Goal: Download file/media: Download file/media

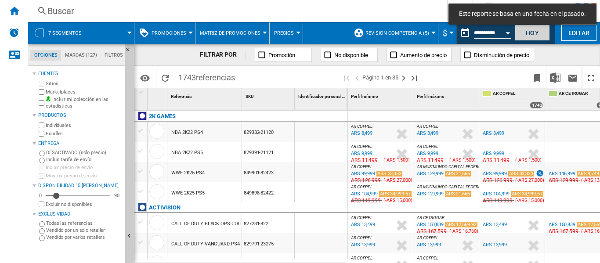
click at [521, 34] on button "Hoy" at bounding box center [532, 33] width 35 height 16
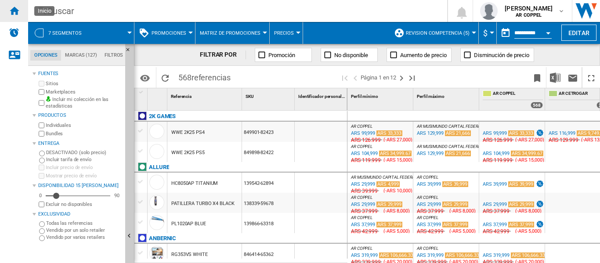
click at [15, 15] on ng-md-icon "Inicio" at bounding box center [14, 10] width 11 height 11
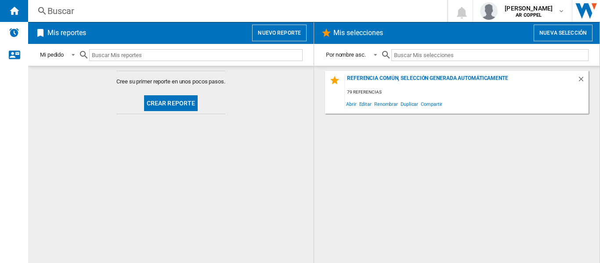
click at [175, 100] on button "Crear reporte" at bounding box center [171, 103] width 54 height 16
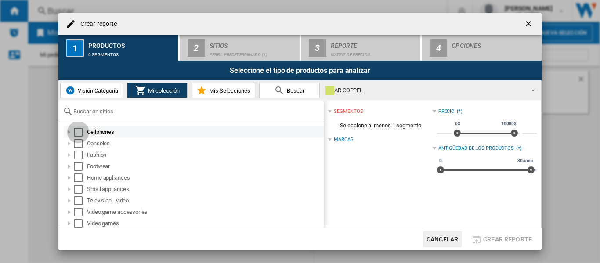
click at [78, 132] on div "Select" at bounding box center [78, 132] width 9 height 9
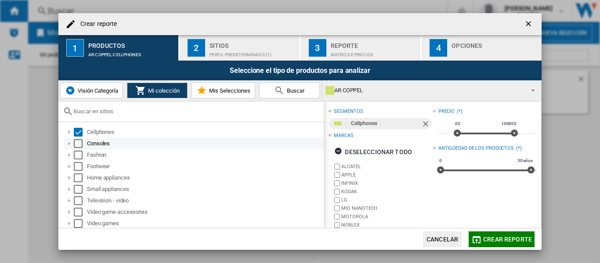
click at [80, 147] on div "Select" at bounding box center [78, 143] width 9 height 9
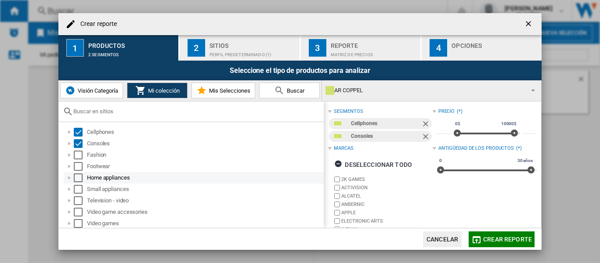
click at [80, 179] on div "Select" at bounding box center [78, 178] width 9 height 9
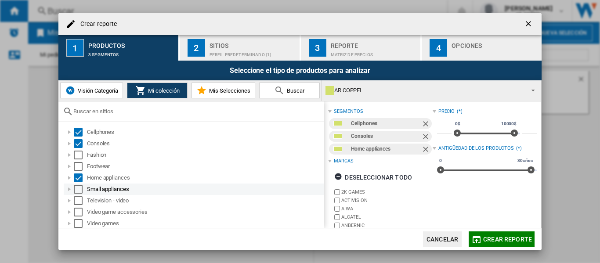
click at [80, 188] on div "Select" at bounding box center [78, 189] width 9 height 9
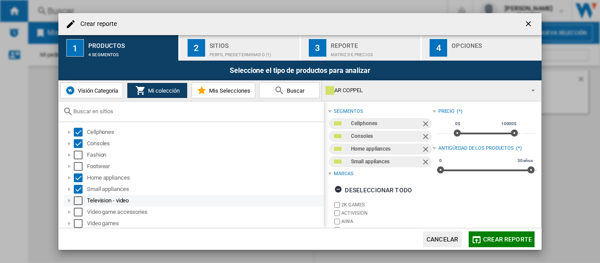
click at [80, 197] on div "Select" at bounding box center [78, 201] width 9 height 9
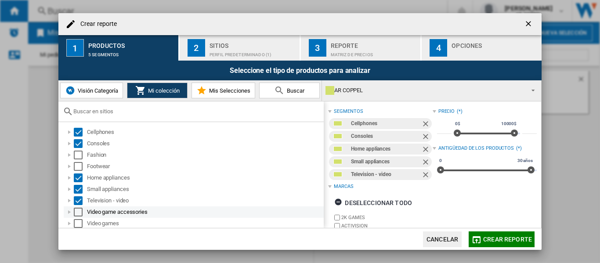
click at [78, 209] on div "Select" at bounding box center [78, 212] width 9 height 9
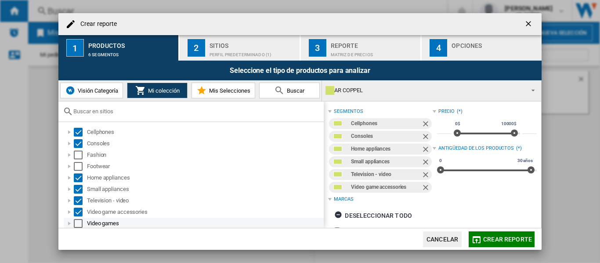
click at [76, 221] on div "Select" at bounding box center [78, 223] width 9 height 9
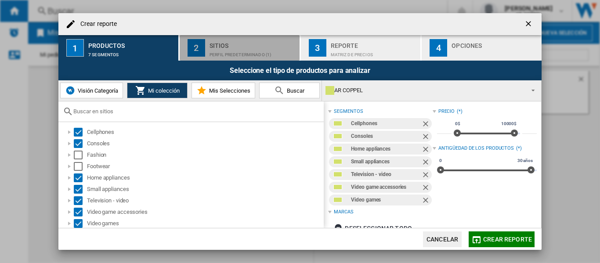
click at [240, 47] on div "Sitios" at bounding box center [253, 43] width 87 height 9
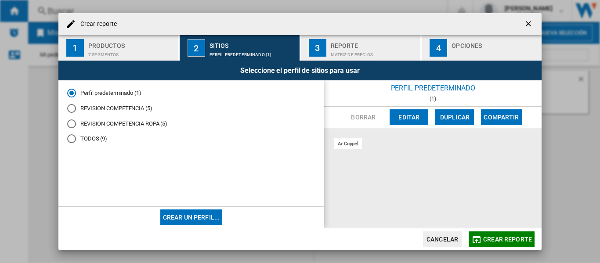
click at [72, 106] on div "REVISION COMPETENCIA (5)" at bounding box center [71, 108] width 9 height 9
click at [352, 51] on div "Matriz de precios" at bounding box center [374, 52] width 87 height 9
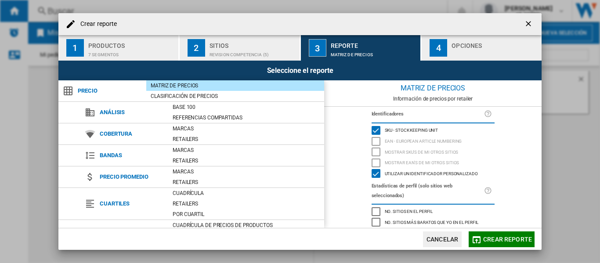
click at [460, 46] on div "Opciones" at bounding box center [495, 43] width 87 height 9
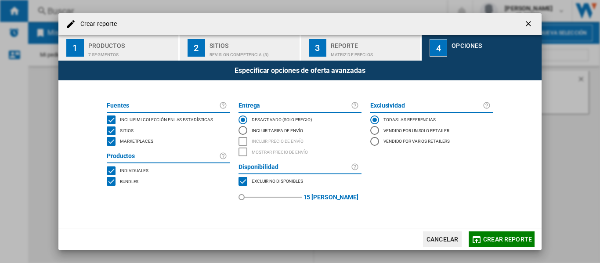
click at [110, 144] on div "MARKETPLACES" at bounding box center [111, 141] width 9 height 9
click at [499, 238] on span "Crear reporte" at bounding box center [508, 239] width 49 height 7
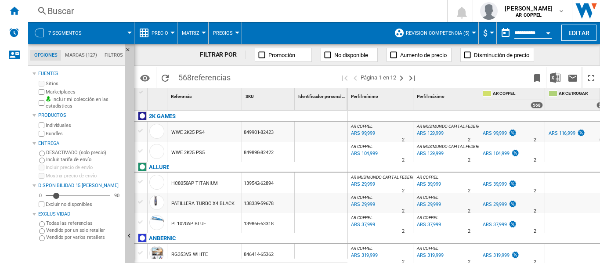
click at [172, 32] on div at bounding box center [173, 33] width 4 height 2
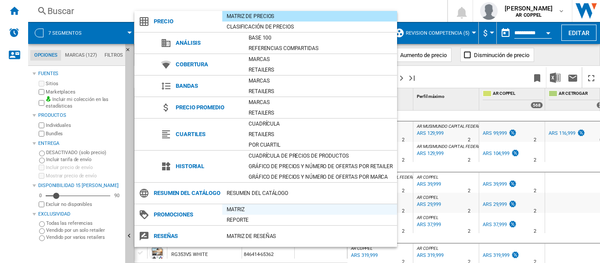
click at [242, 214] on div "Matriz" at bounding box center [309, 209] width 175 height 9
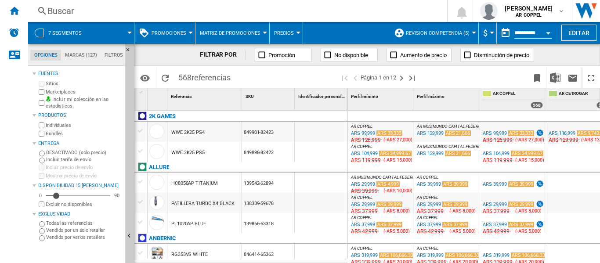
click at [191, 33] on div at bounding box center [191, 33] width 4 height 2
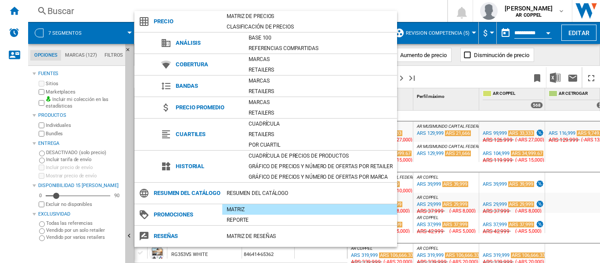
click at [256, 214] on div "Matriz" at bounding box center [309, 209] width 175 height 9
click at [0, 195] on md-backdrop at bounding box center [300, 131] width 600 height 263
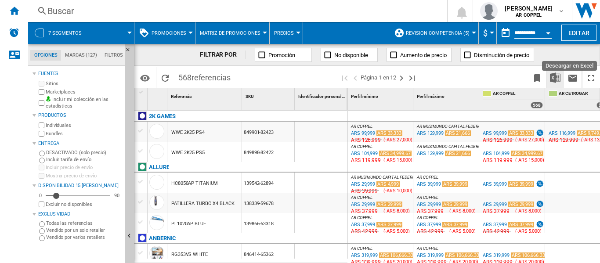
click at [558, 76] on img "Descargar en Excel" at bounding box center [555, 78] width 11 height 11
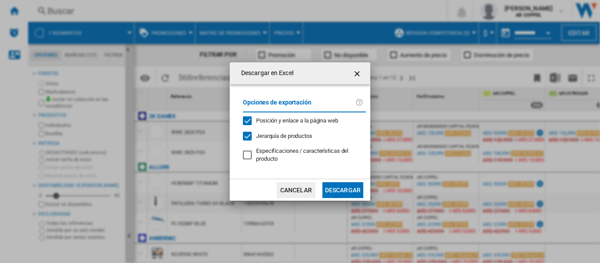
click at [339, 189] on button "Descargar" at bounding box center [343, 190] width 41 height 16
